Goal: Book appointment/travel/reservation

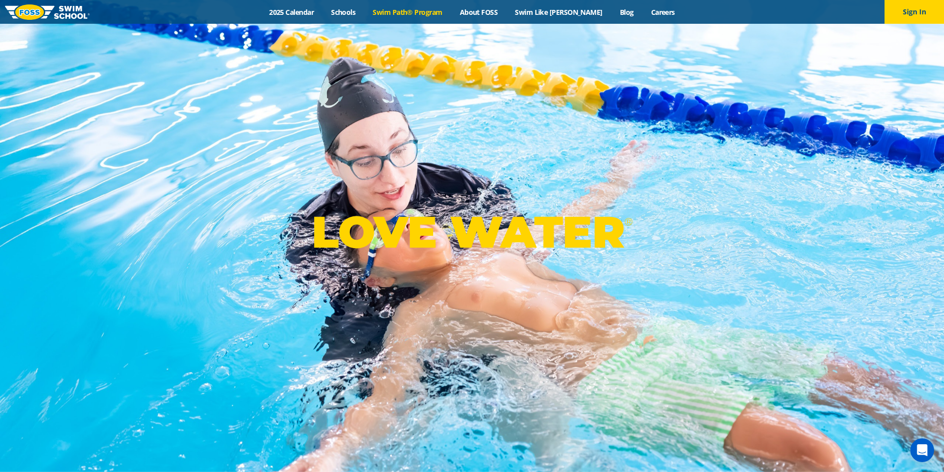
click at [405, 15] on link "Swim Path® Program" at bounding box center [407, 11] width 87 height 9
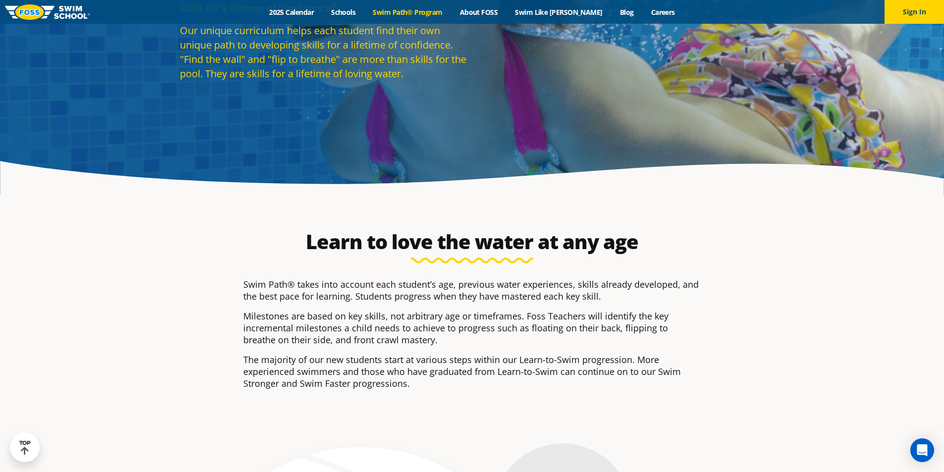
scroll to position [50, 0]
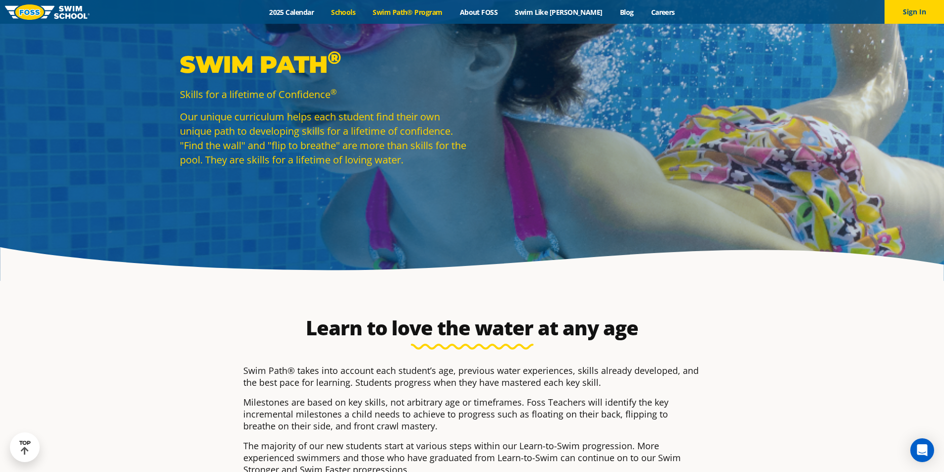
click at [364, 12] on link "Schools" at bounding box center [344, 11] width 42 height 9
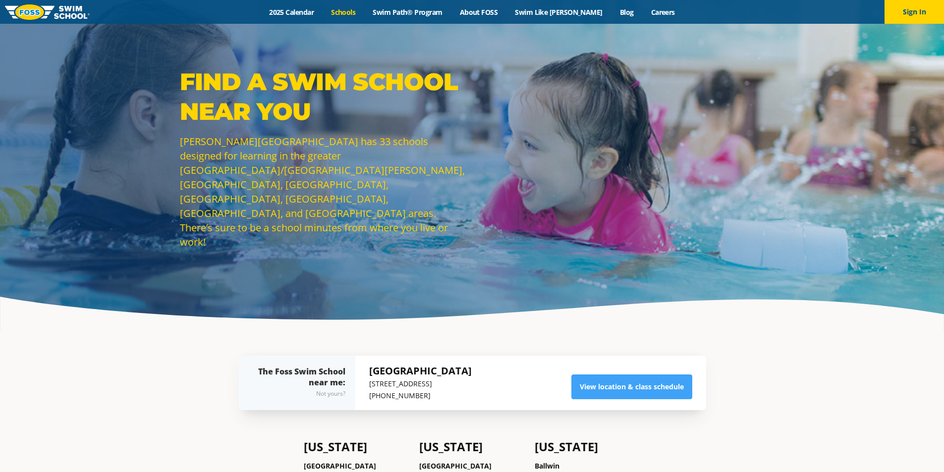
scroll to position [248, 0]
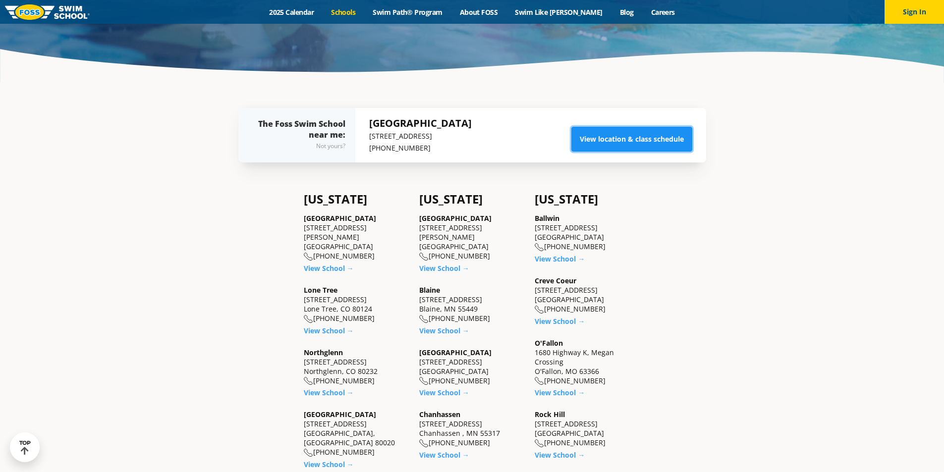
click at [651, 143] on link "View location & class schedule" at bounding box center [631, 139] width 121 height 25
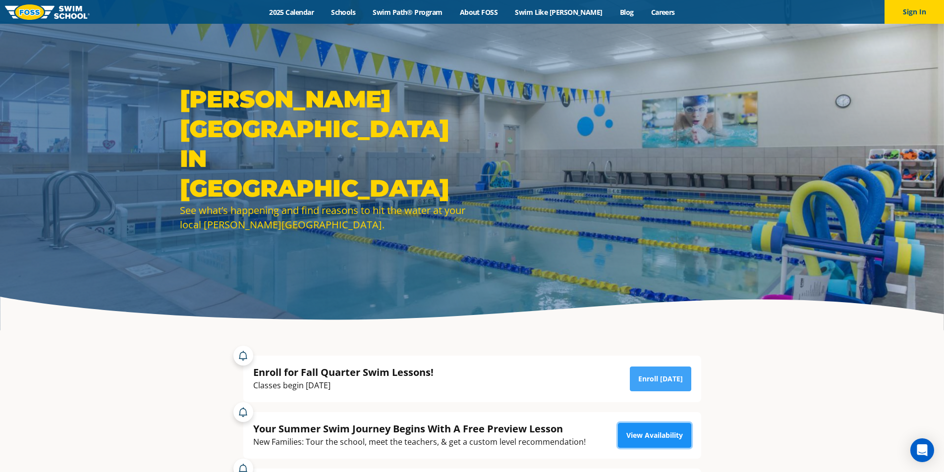
click at [667, 434] on link "View Availability" at bounding box center [654, 435] width 73 height 25
